Goal: Find contact information: Find contact information

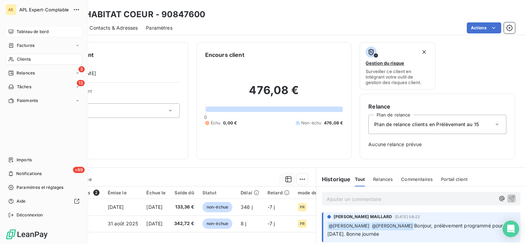
click at [17, 33] on span "Tableau de bord" at bounding box center [33, 32] width 32 height 6
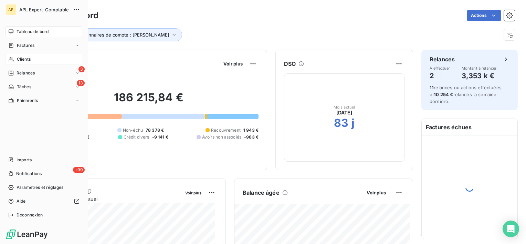
click at [16, 60] on div "Clients" at bounding box center [44, 59] width 77 height 11
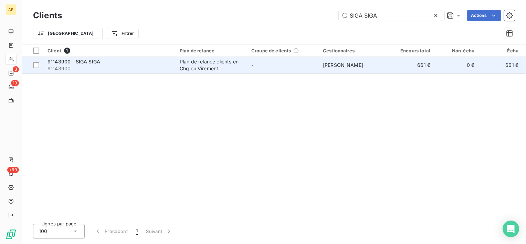
type input "SIGA SIGA"
click at [82, 60] on span "91143900 - SIGA SIGA" at bounding box center [74, 62] width 53 height 6
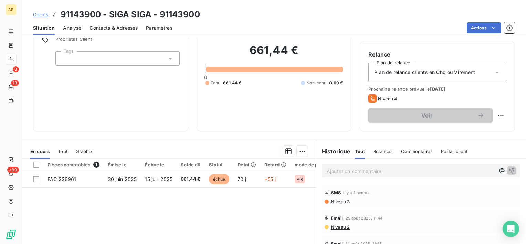
scroll to position [103, 0]
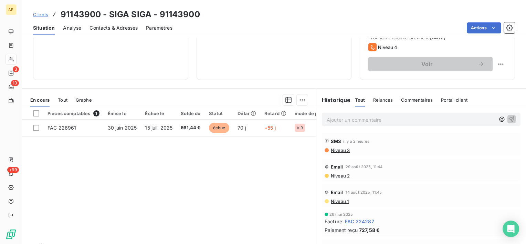
click at [359, 121] on p "Ajouter un commentaire ﻿" at bounding box center [411, 119] width 168 height 9
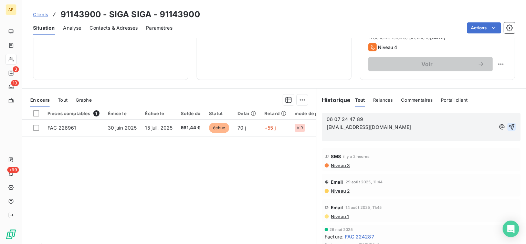
click at [509, 125] on icon "button" at bounding box center [512, 127] width 6 height 6
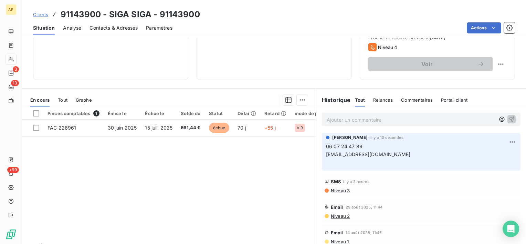
click at [347, 121] on p "Ajouter un commentaire ﻿" at bounding box center [411, 119] width 168 height 9
click at [509, 120] on icon "button" at bounding box center [512, 118] width 7 height 7
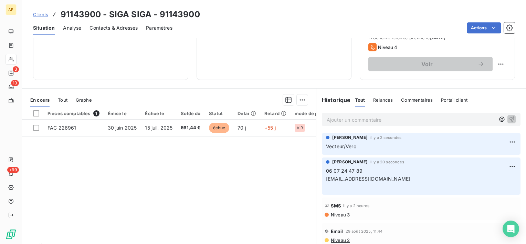
click at [333, 123] on p "Ajouter un commentaire ﻿" at bounding box center [411, 119] width 168 height 9
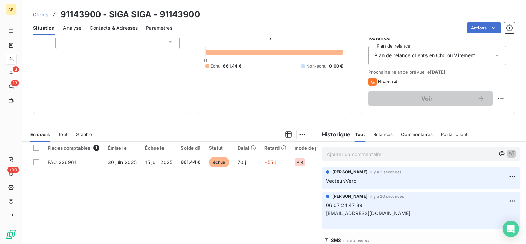
click at [131, 26] on span "Contacts & Adresses" at bounding box center [114, 27] width 48 height 7
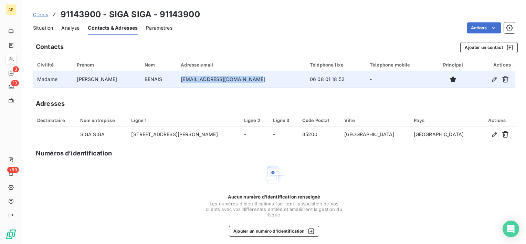
drag, startPoint x: 251, startPoint y: 81, endPoint x: 174, endPoint y: 79, distance: 76.9
click at [177, 79] on td "veronique@motcle-gestion.fr" at bounding box center [241, 79] width 129 height 17
drag, startPoint x: 174, startPoint y: 79, endPoint x: 180, endPoint y: 78, distance: 5.9
copy td "veronique@motcle-gestion.fr"
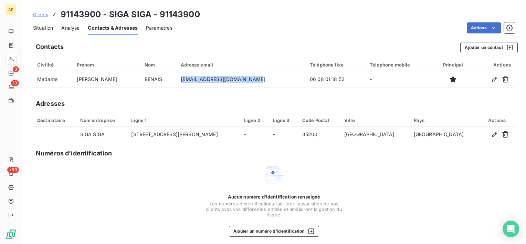
click at [49, 25] on span "Situation" at bounding box center [43, 27] width 20 height 7
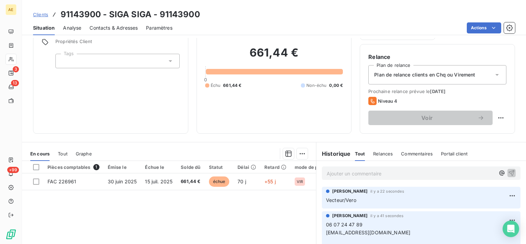
scroll to position [103, 0]
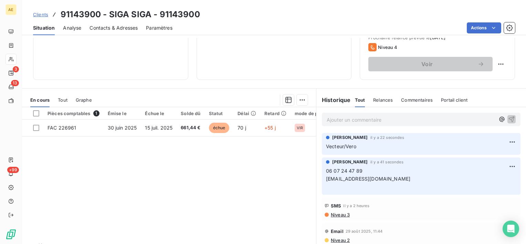
click at [339, 121] on p "Ajouter un commentaire ﻿" at bounding box center [411, 119] width 168 height 9
click at [505, 141] on html "AE 3 13 +99 Clients 91143900 - SIGA SIGA - 91143900 Situation Analyse Contacts …" at bounding box center [263, 122] width 526 height 244
click at [468, 159] on div "Editer" at bounding box center [486, 156] width 39 height 11
click at [509, 146] on icon "button" at bounding box center [512, 146] width 7 height 7
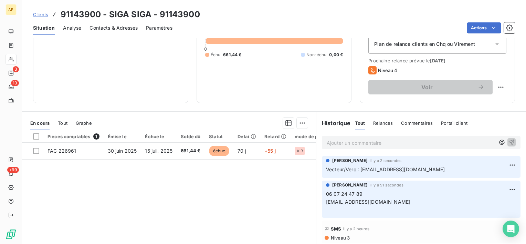
scroll to position [69, 0]
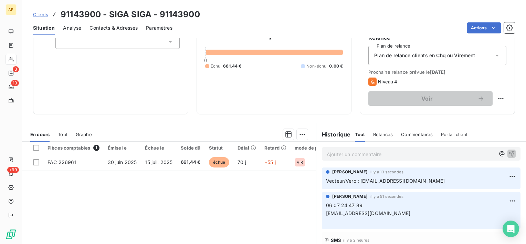
click at [119, 23] on div "Contacts & Adresses" at bounding box center [114, 28] width 48 height 14
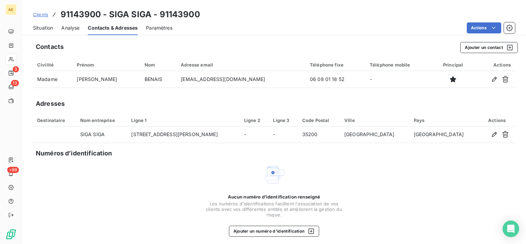
drag, startPoint x: 37, startPoint y: 28, endPoint x: 45, endPoint y: 34, distance: 10.5
click at [37, 28] on span "Situation" at bounding box center [43, 27] width 20 height 7
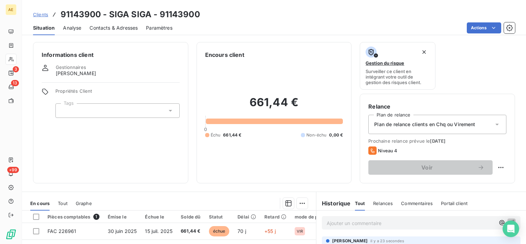
scroll to position [120, 0]
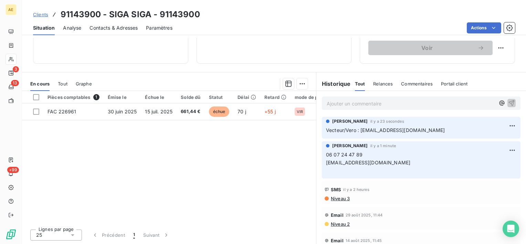
click at [110, 27] on span "Contacts & Adresses" at bounding box center [114, 27] width 48 height 7
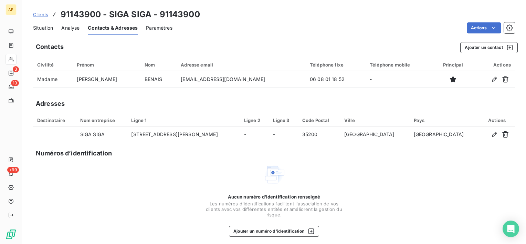
click at [43, 29] on span "Situation" at bounding box center [43, 27] width 20 height 7
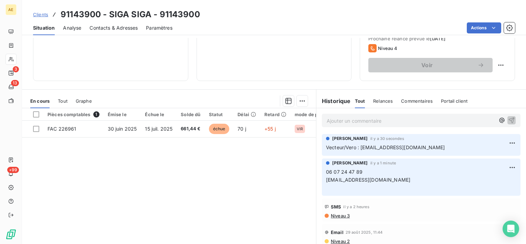
scroll to position [103, 0]
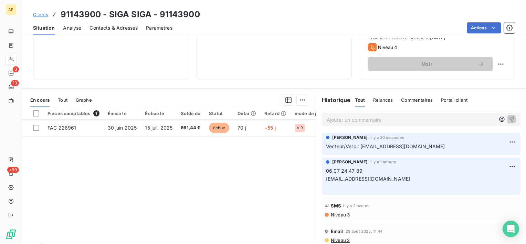
click at [118, 25] on span "Contacts & Adresses" at bounding box center [114, 27] width 48 height 7
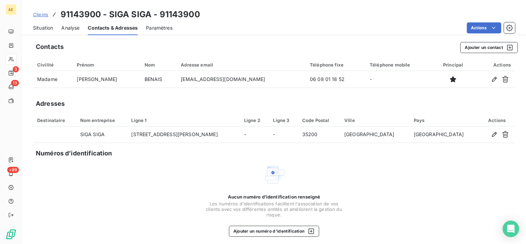
click at [46, 28] on span "Situation" at bounding box center [43, 27] width 20 height 7
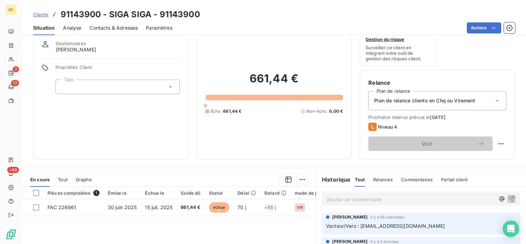
scroll to position [69, 0]
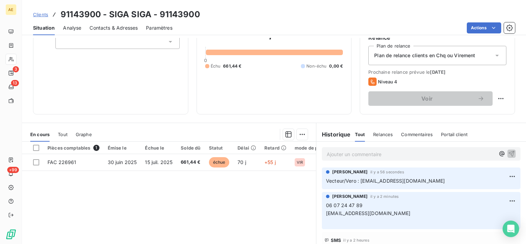
click at [102, 28] on span "Contacts & Adresses" at bounding box center [114, 27] width 48 height 7
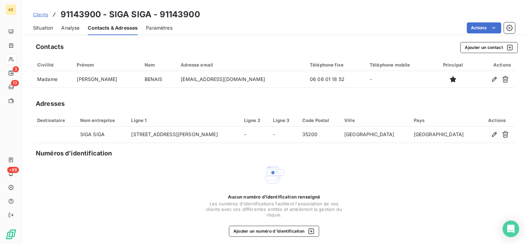
click at [51, 29] on span "Situation" at bounding box center [43, 27] width 20 height 7
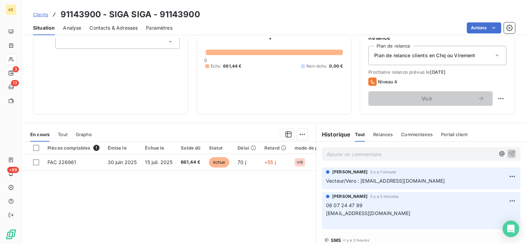
click at [101, 28] on span "Contacts & Adresses" at bounding box center [114, 27] width 48 height 7
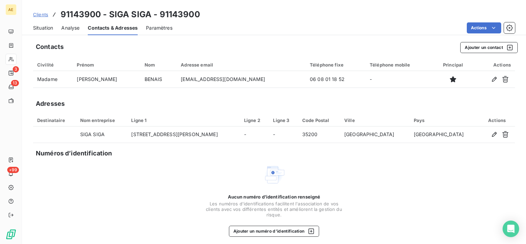
click at [49, 30] on span "Situation" at bounding box center [43, 27] width 20 height 7
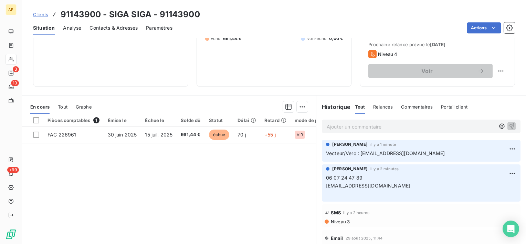
scroll to position [85, 0]
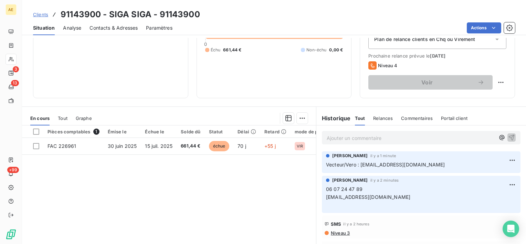
click at [367, 140] on p "Ajouter un commentaire ﻿" at bounding box center [411, 138] width 168 height 9
click at [116, 23] on div "Contacts & Adresses" at bounding box center [114, 28] width 48 height 14
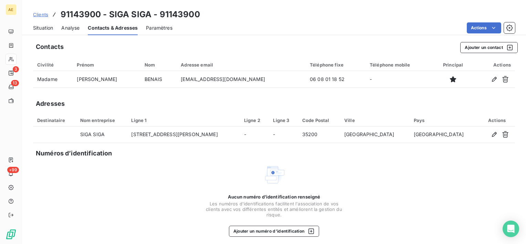
click at [41, 31] on div "Situation" at bounding box center [43, 28] width 20 height 14
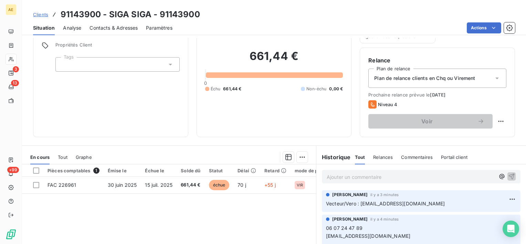
scroll to position [34, 0]
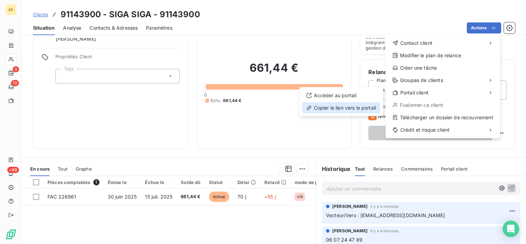
click at [351, 107] on div "Copier le lien vers le portail" at bounding box center [342, 107] width 78 height 11
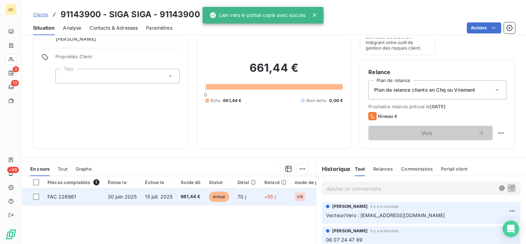
scroll to position [69, 0]
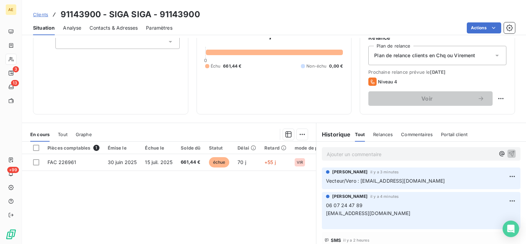
click at [343, 152] on p "Ajouter un commentaire ﻿" at bounding box center [411, 154] width 168 height 9
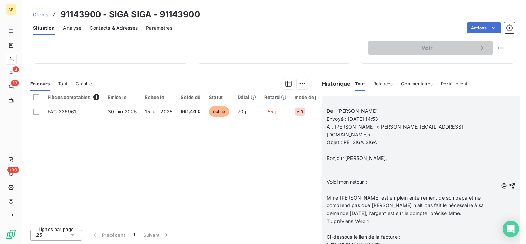
scroll to position [34, 0]
drag, startPoint x: 416, startPoint y: 236, endPoint x: 416, endPoint y: 231, distance: 4.5
click at [381, 242] on span "https://app.leanpay.fr/portal/45dc7e50-a742-40a4-86fd-bd03130b66ce/auth?session…" at bounding box center [354, 245] width 54 height 6
click at [512, 182] on icon "button" at bounding box center [512, 185] width 7 height 7
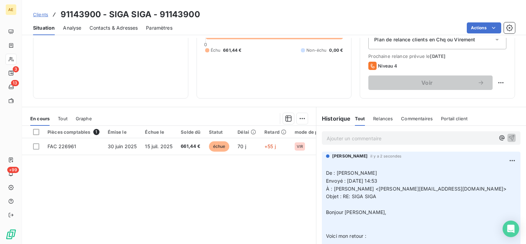
scroll to position [85, 0]
click at [346, 139] on p "Ajouter un commentaire ﻿" at bounding box center [411, 138] width 168 height 9
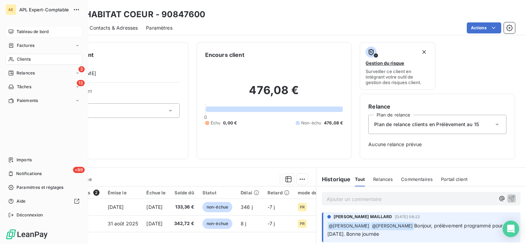
click at [17, 31] on span "Tableau de bord" at bounding box center [33, 32] width 32 height 6
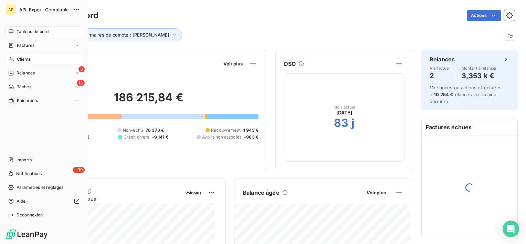
click at [14, 58] on div "Clients" at bounding box center [44, 59] width 77 height 11
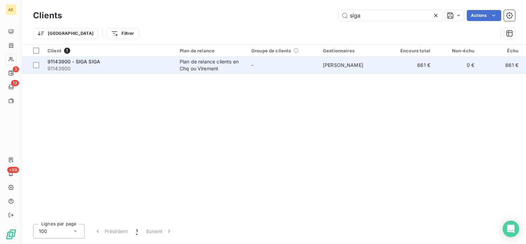
type input "siga"
click at [107, 60] on div "91143900 - SIGA SIGA" at bounding box center [110, 61] width 124 height 7
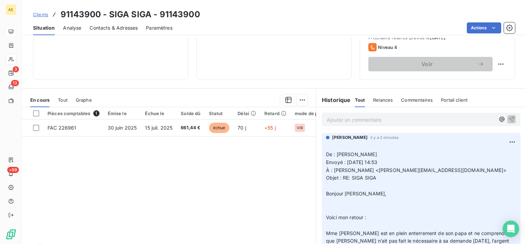
click at [343, 119] on p "Ajouter un commentaire ﻿" at bounding box center [411, 119] width 168 height 9
click at [127, 30] on span "Contacts & Adresses" at bounding box center [114, 27] width 48 height 7
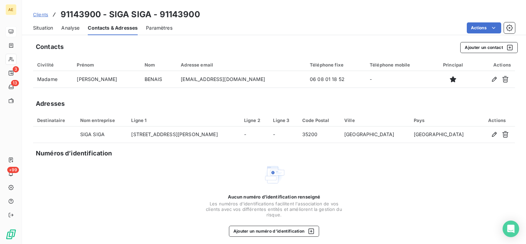
click at [40, 28] on span "Situation" at bounding box center [43, 27] width 20 height 7
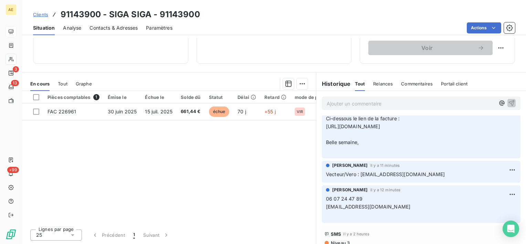
scroll to position [172, 0]
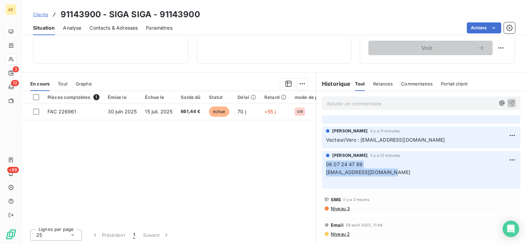
drag, startPoint x: 399, startPoint y: 173, endPoint x: 322, endPoint y: 166, distance: 76.5
click at [322, 166] on div "STEPHANIE PIOU il y a 12 minutes 06 07 24 47 89 fanfan.benais@icloud.com ﻿" at bounding box center [421, 170] width 199 height 38
drag, startPoint x: 322, startPoint y: 166, endPoint x: 338, endPoint y: 166, distance: 15.2
copy p "06 07 24 47 89 fanfan.benais@icloud.com"
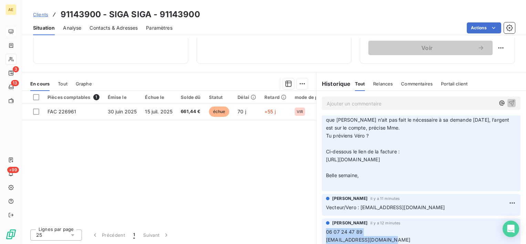
scroll to position [0, 0]
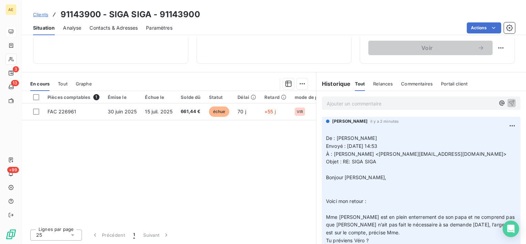
click at [334, 100] on p "Ajouter un commentaire ﻿" at bounding box center [411, 103] width 168 height 9
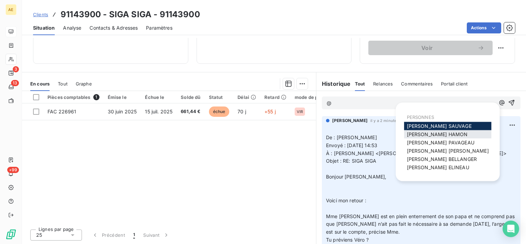
click at [412, 132] on span "BRUNO HAMON" at bounding box center [437, 134] width 61 height 6
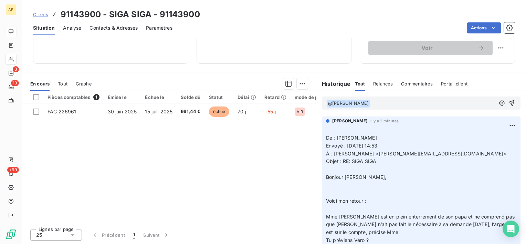
click at [385, 105] on p "﻿ @ BRUNO HAMON ﻿ ﻿" at bounding box center [411, 103] width 168 height 8
